Goal: Obtain resource: Download file/media

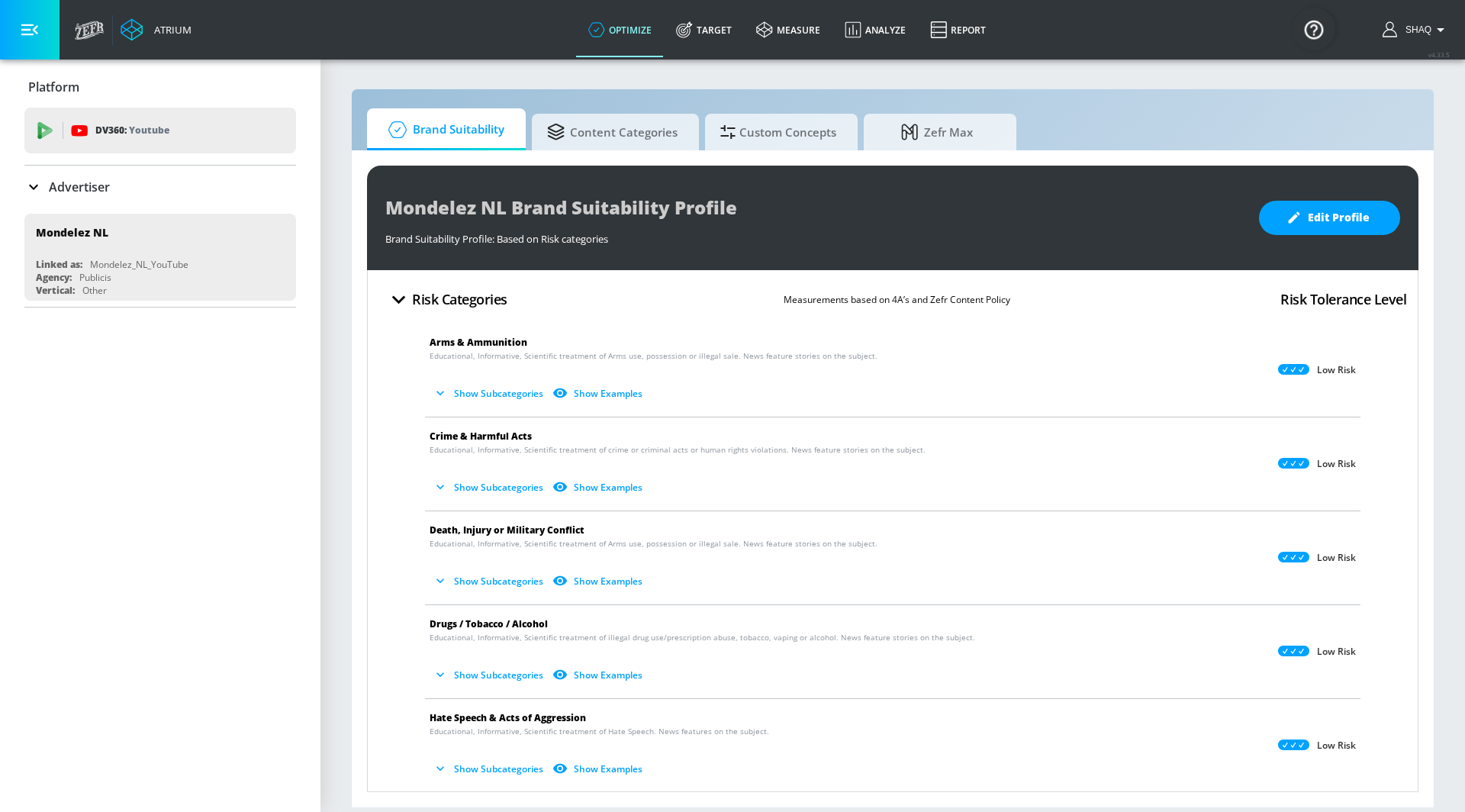
scroll to position [269, 0]
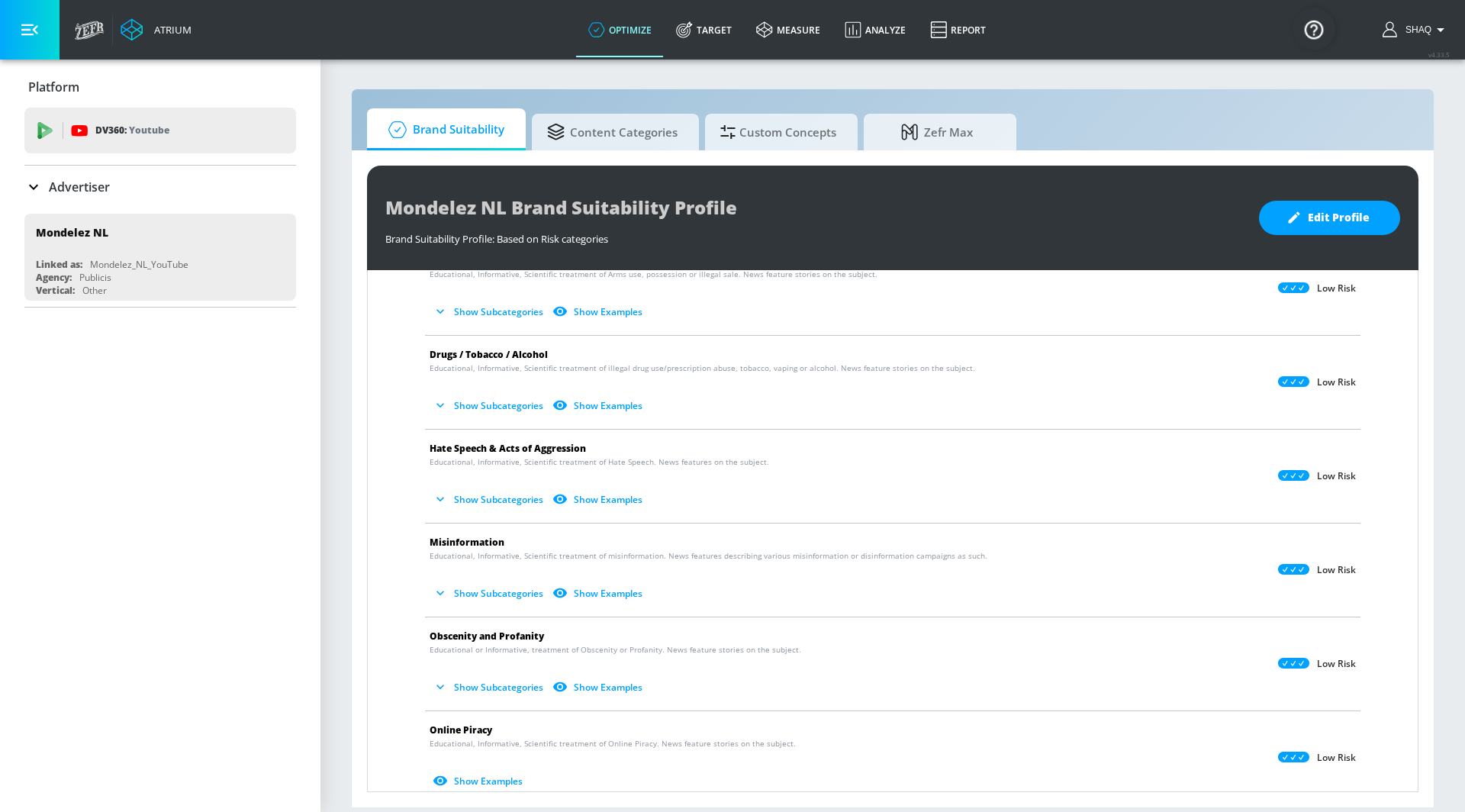
click at [664, 74] on section "Brand Suitability Content Categories Custom Concepts Zefr Max Mondelez NL Brand…" at bounding box center [892, 435] width 1144 height 754
click at [710, 18] on link "Target" at bounding box center [704, 30] width 80 height 55
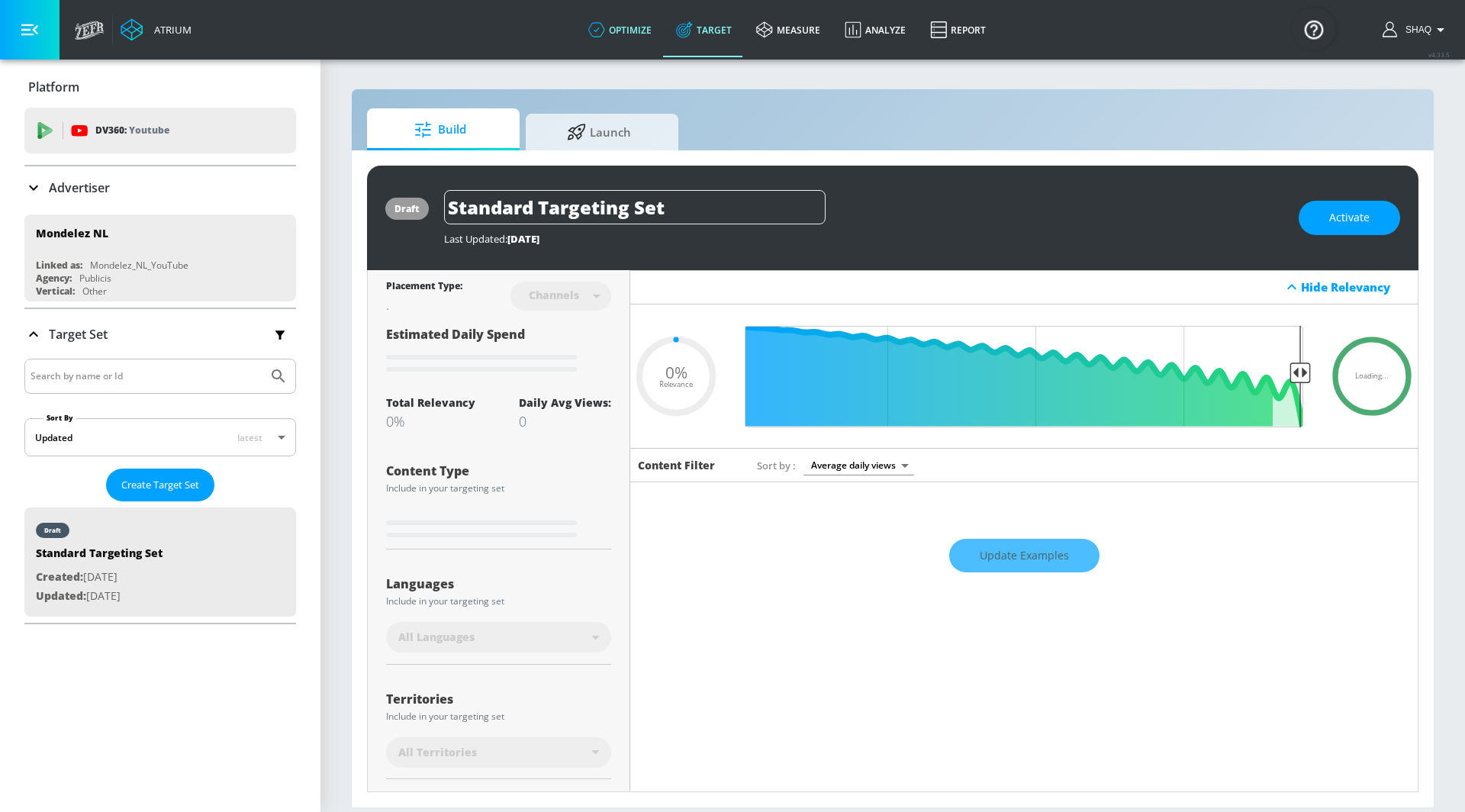
type input "0.05"
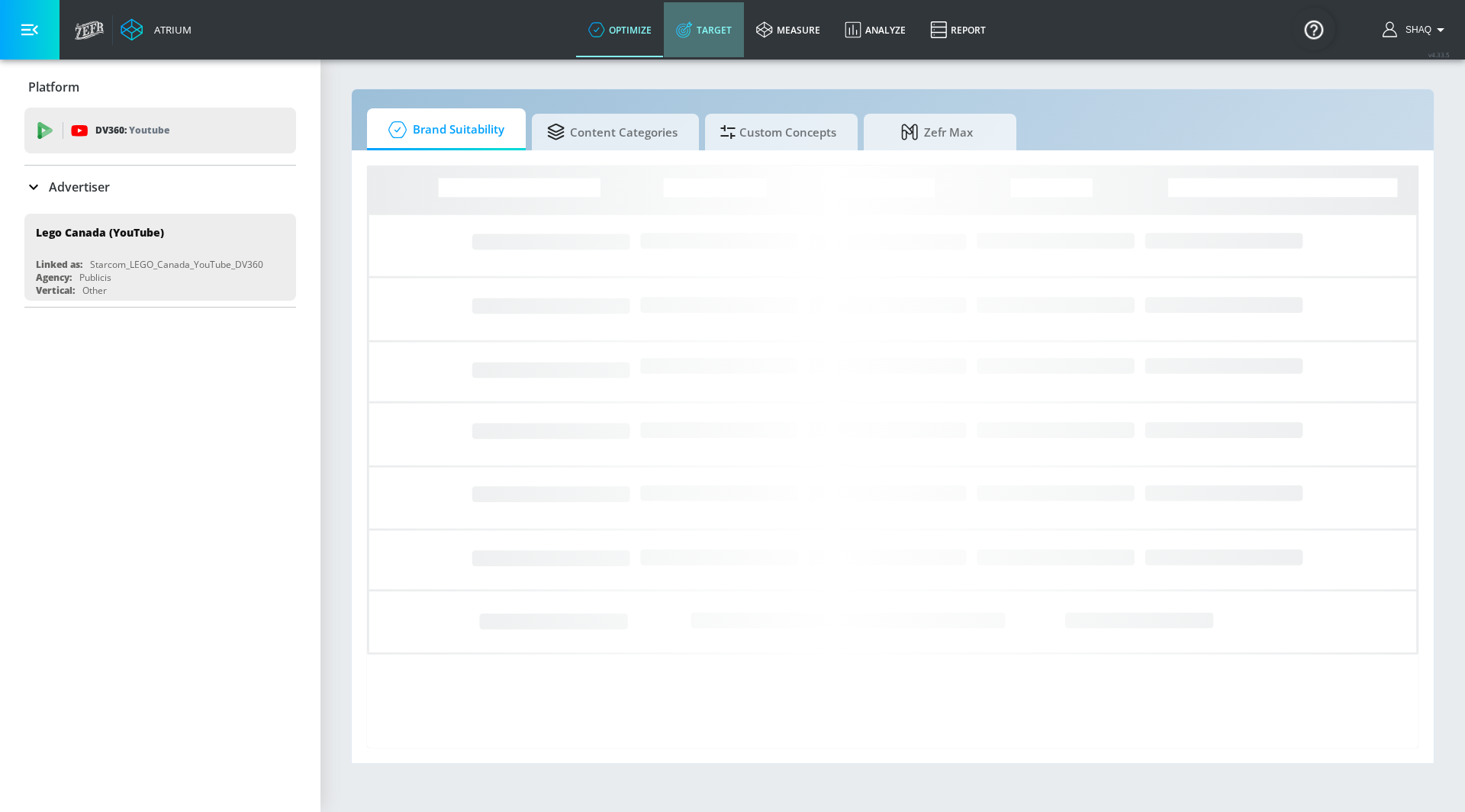
click at [693, 29] on link "Target" at bounding box center [704, 30] width 80 height 55
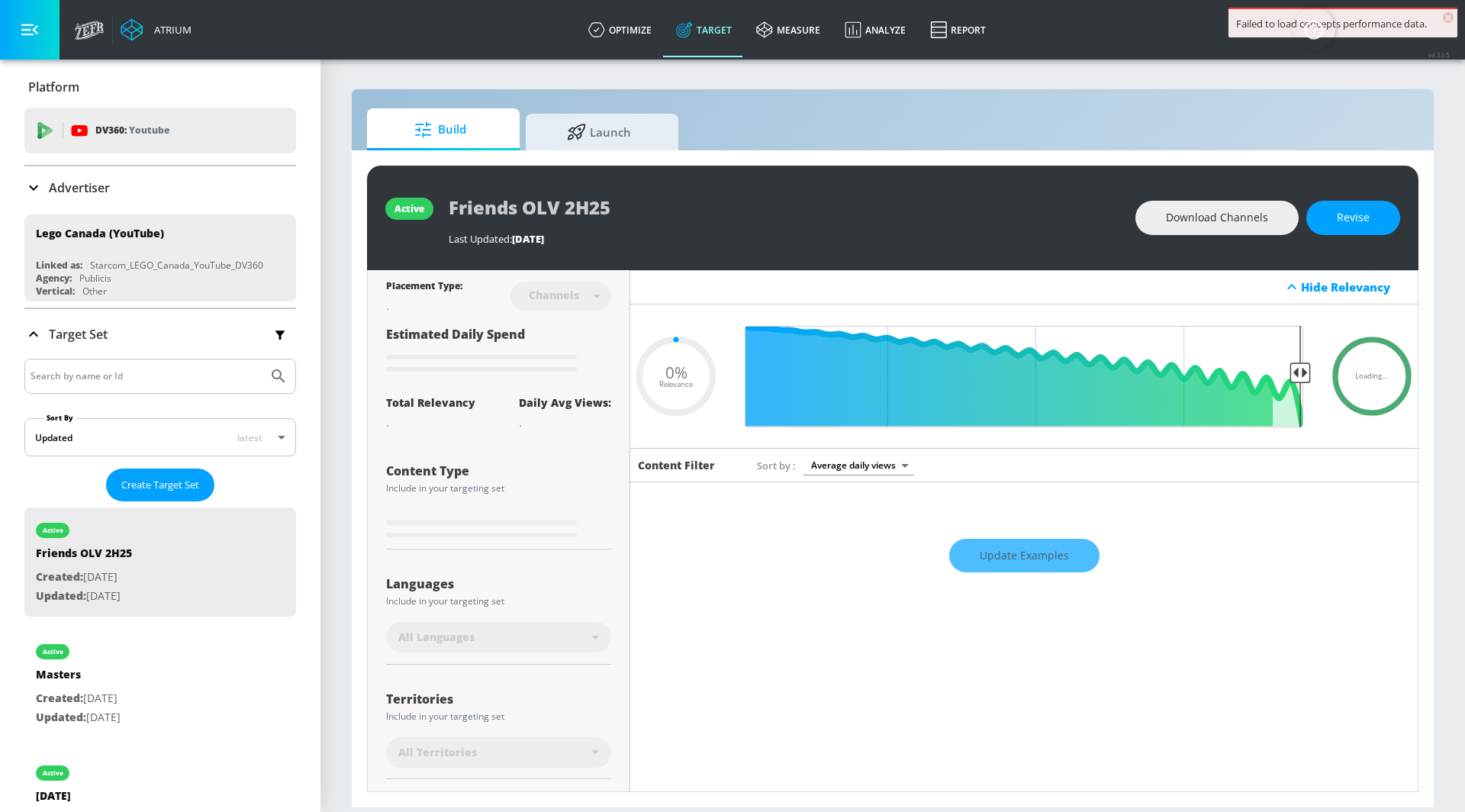
type input "0.05"
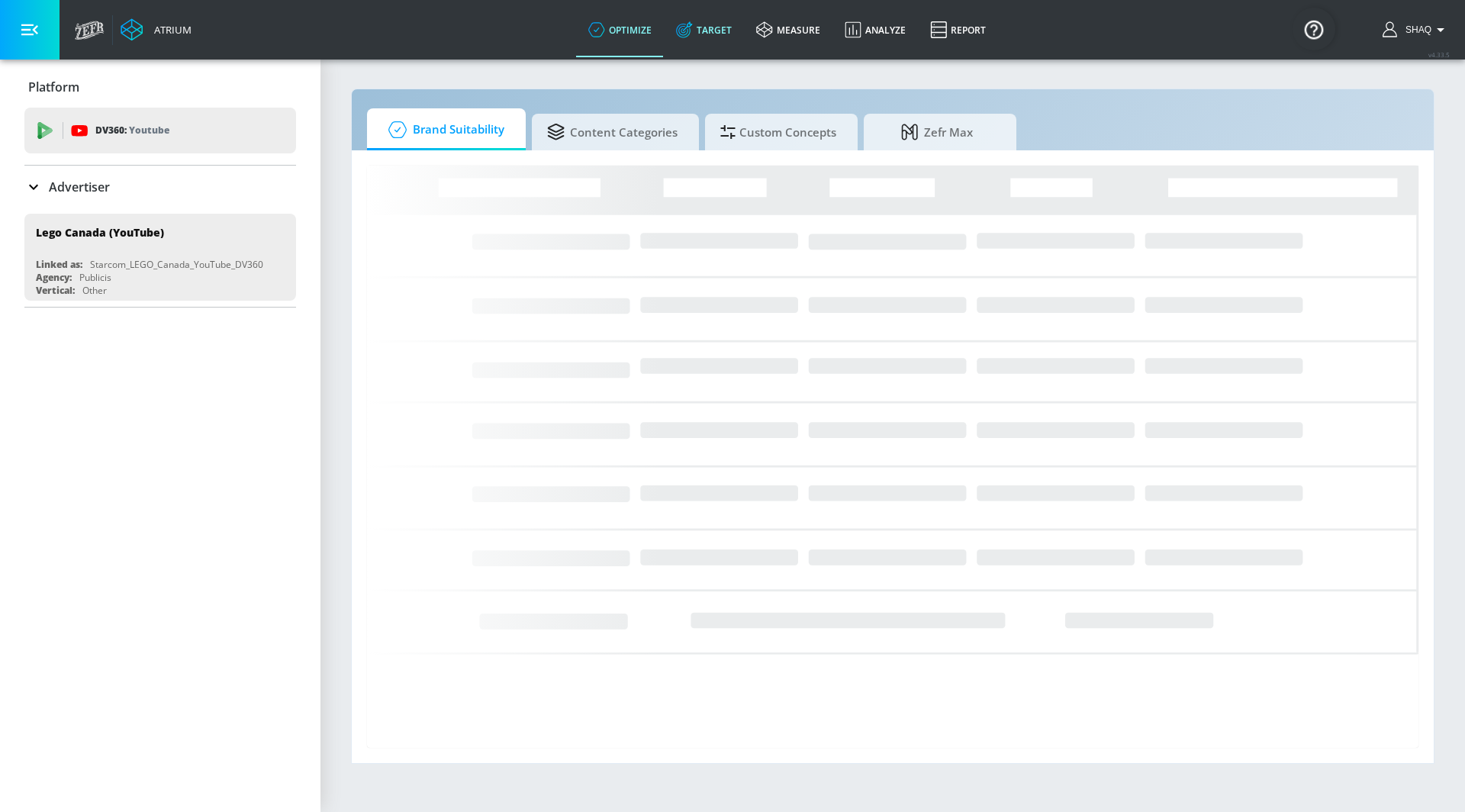
click at [702, 42] on link "Target" at bounding box center [704, 30] width 80 height 55
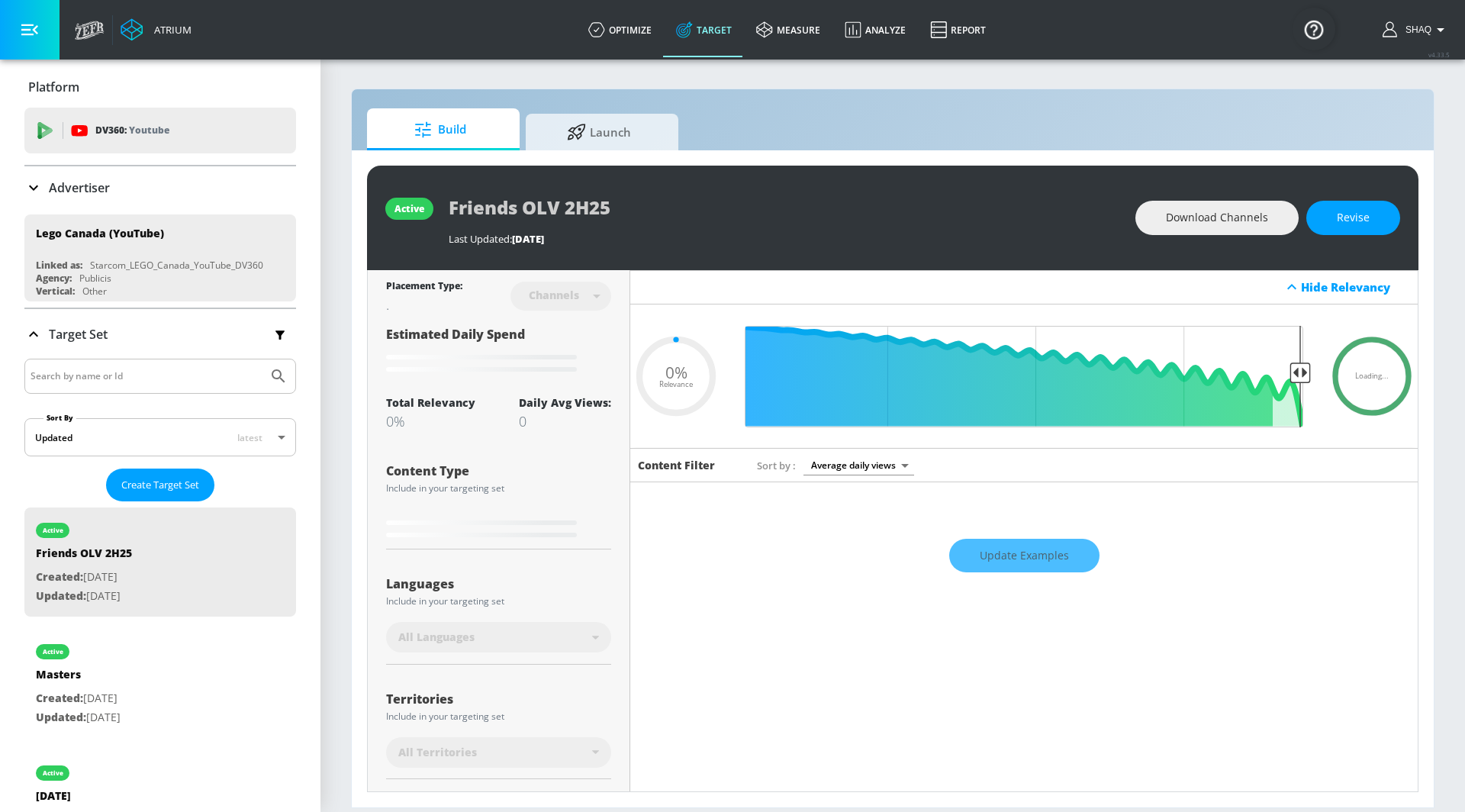
click at [849, 132] on div "Build Launch" at bounding box center [892, 129] width 1051 height 42
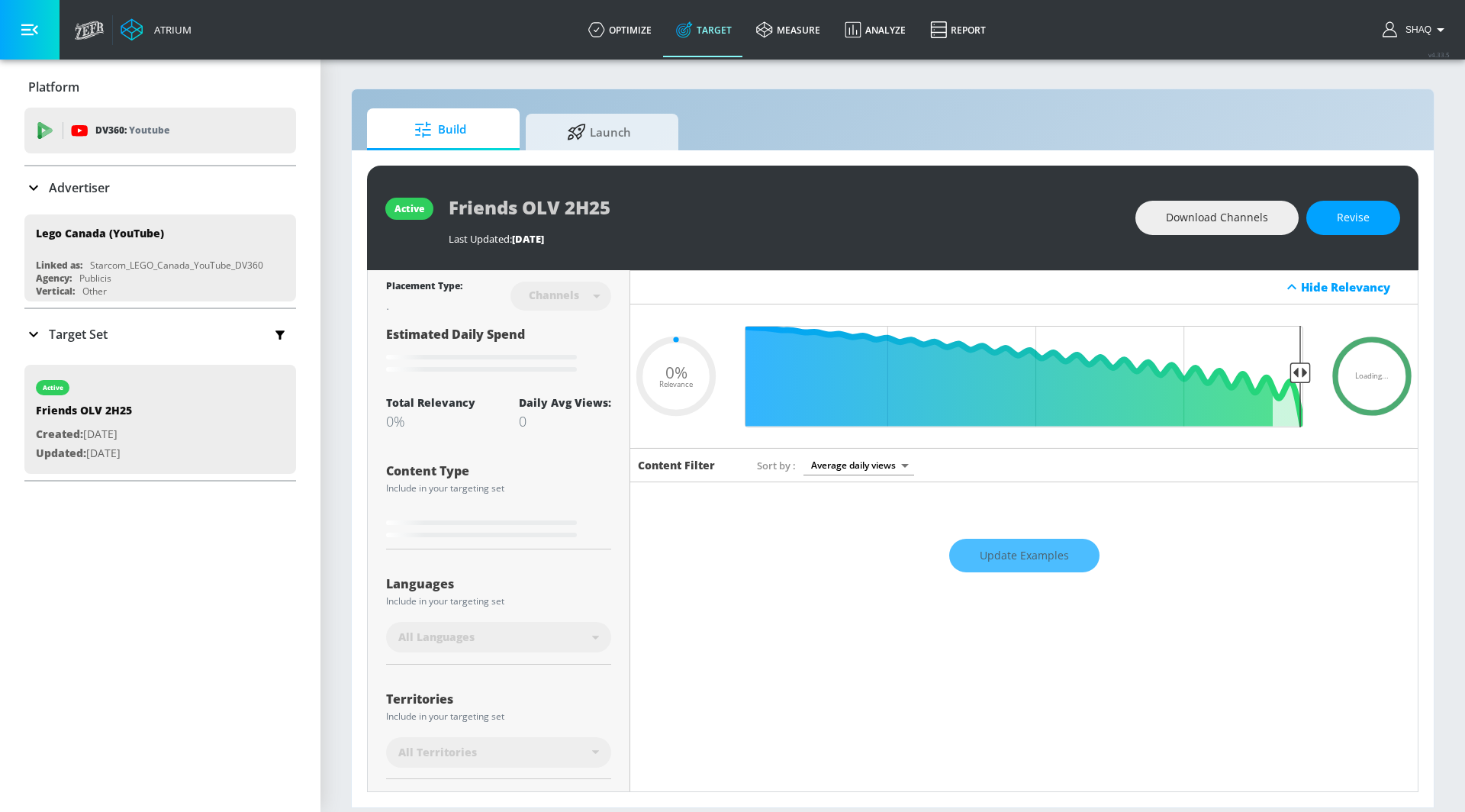
type input "0.05"
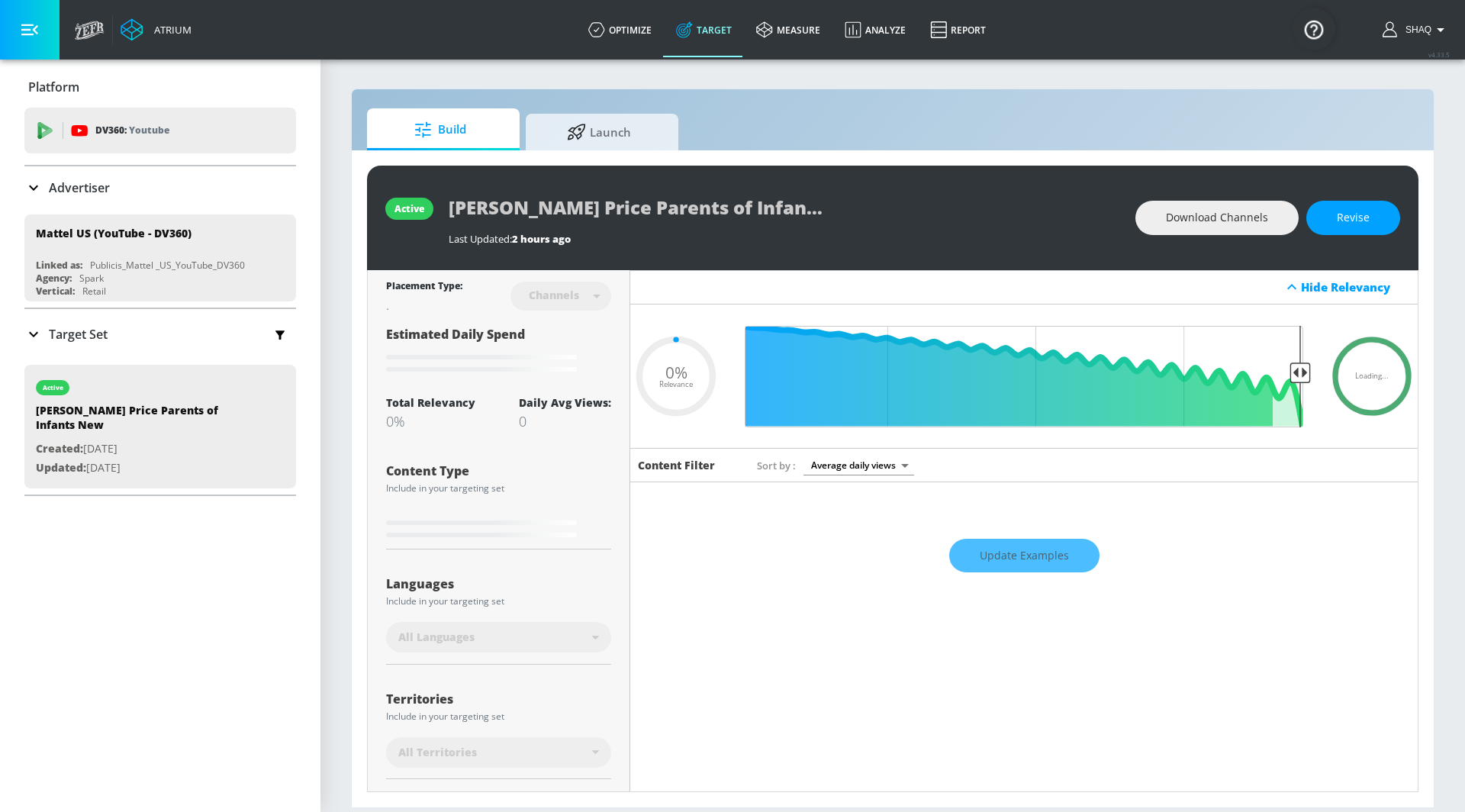
click at [1220, 198] on div "active [PERSON_NAME] Price Parents of Infants New Last Updated: 2 hours ago Dow…" at bounding box center [892, 218] width 1051 height 104
click at [1220, 209] on span "Download Channels" at bounding box center [1217, 218] width 103 height 19
click at [1201, 218] on span "Download Channels" at bounding box center [1217, 218] width 103 height 19
type input "0.05"
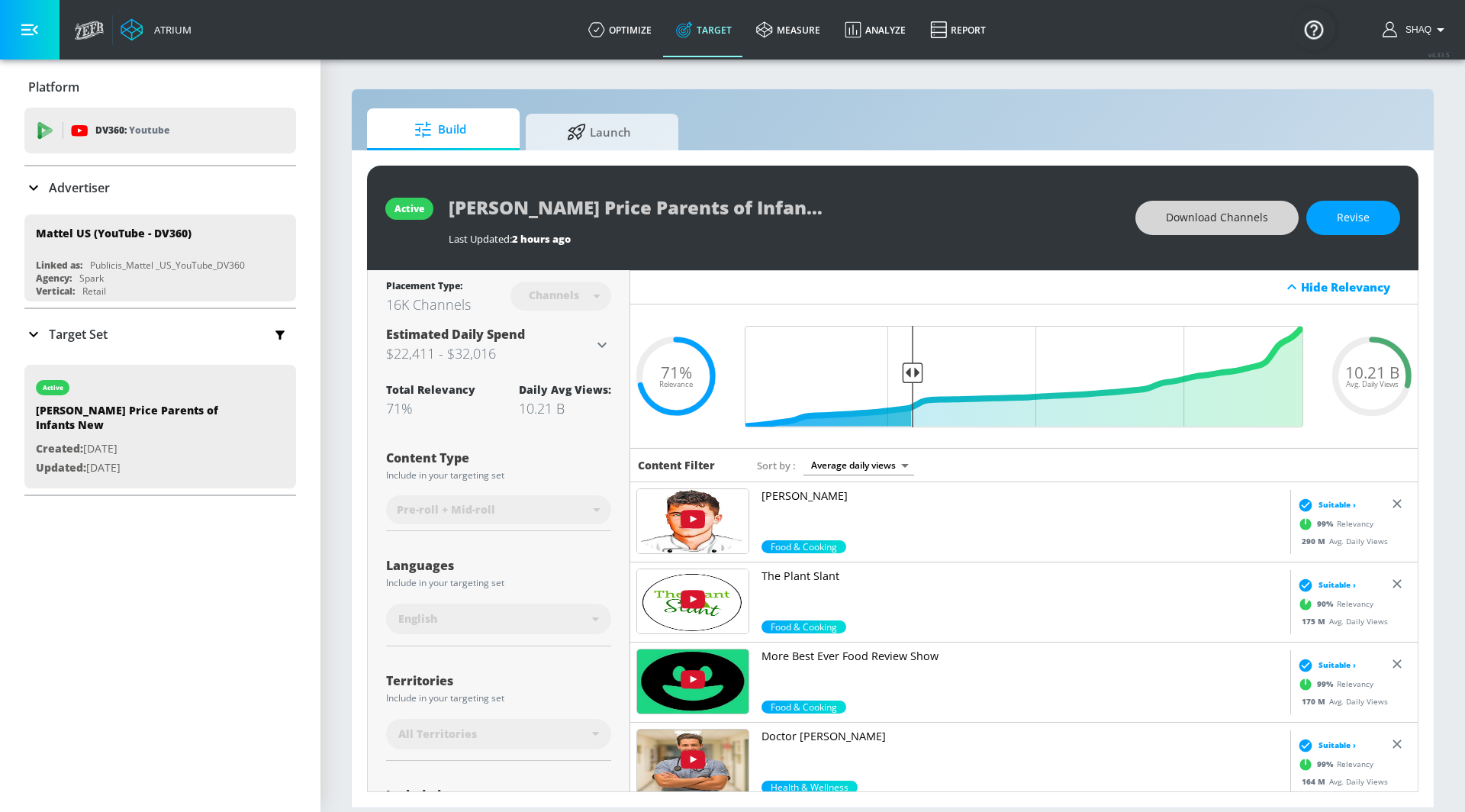
click at [1176, 207] on button "Download Channels" at bounding box center [1216, 218] width 163 height 34
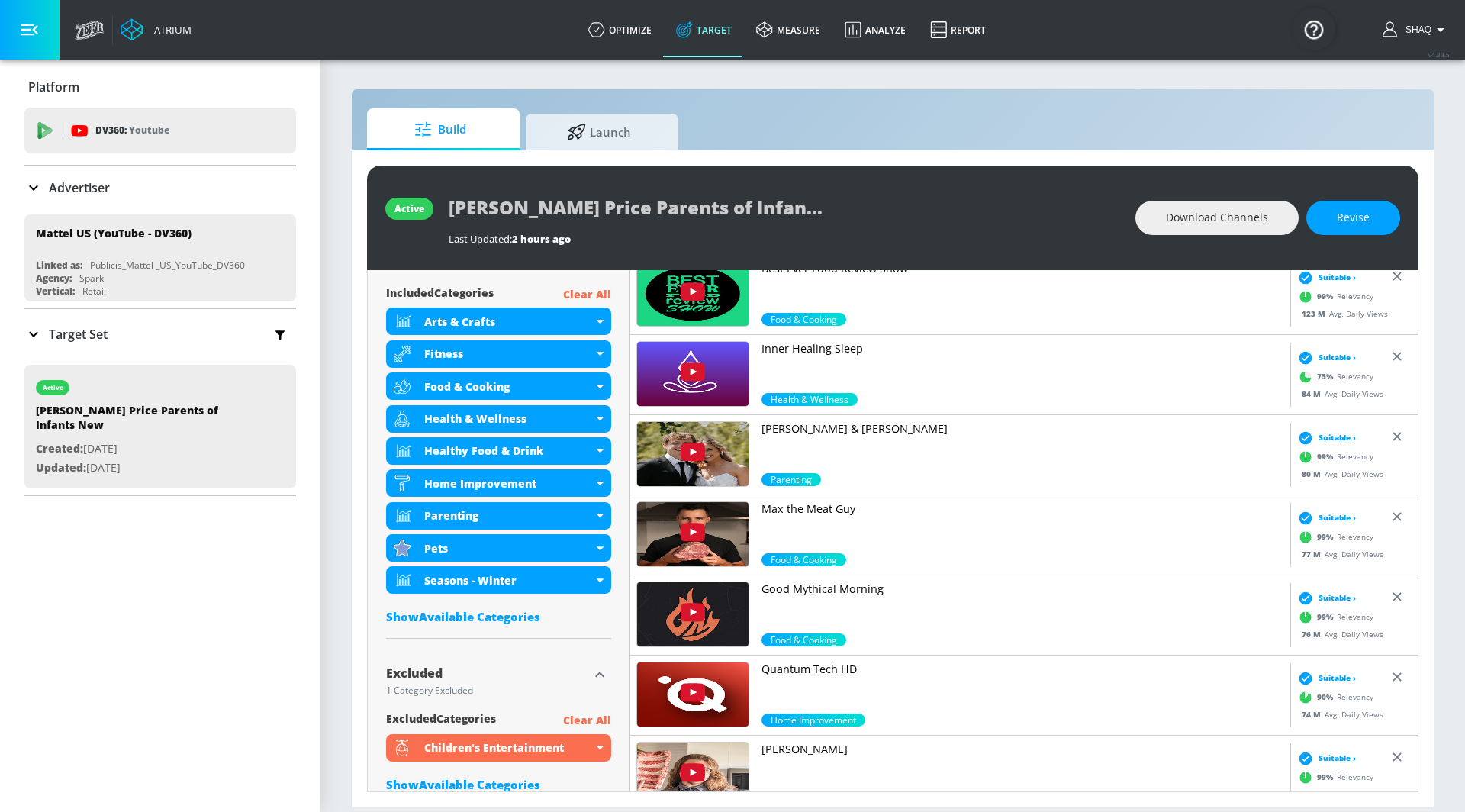
scroll to position [544, 0]
